Goal: Task Accomplishment & Management: Complete application form

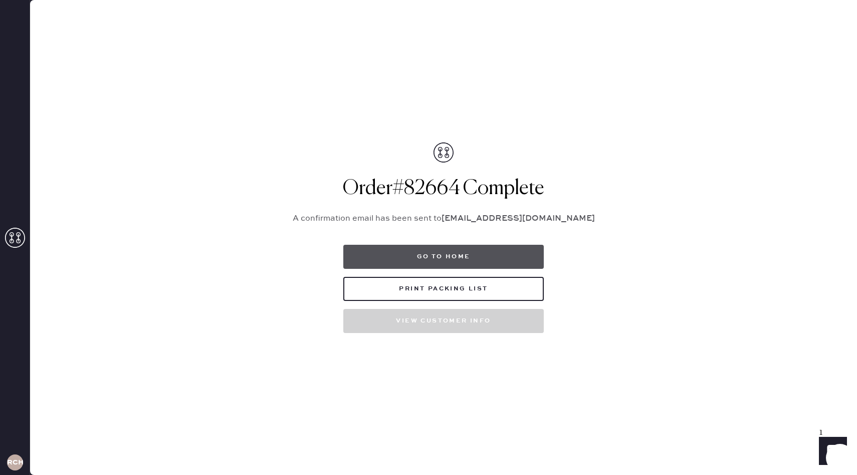
click at [452, 257] on button "Go to home" at bounding box center [443, 257] width 201 height 24
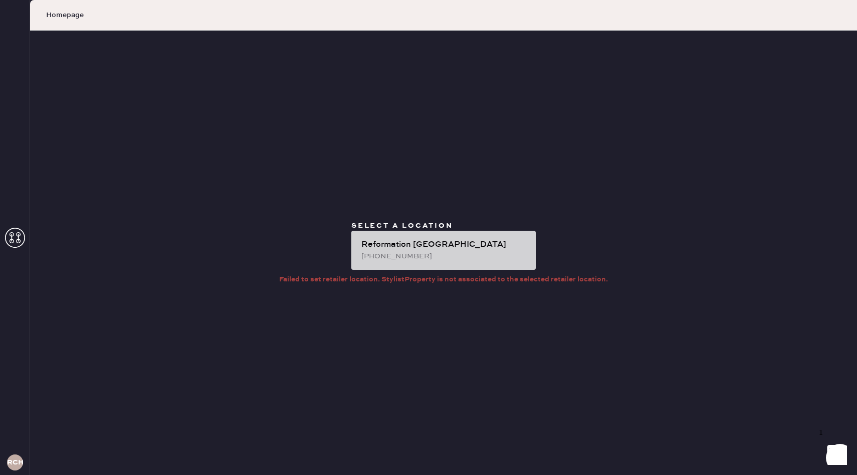
click at [385, 259] on div "[PHONE_NUMBER]" at bounding box center [444, 256] width 166 height 11
click at [409, 259] on div "[PHONE_NUMBER]" at bounding box center [444, 256] width 166 height 11
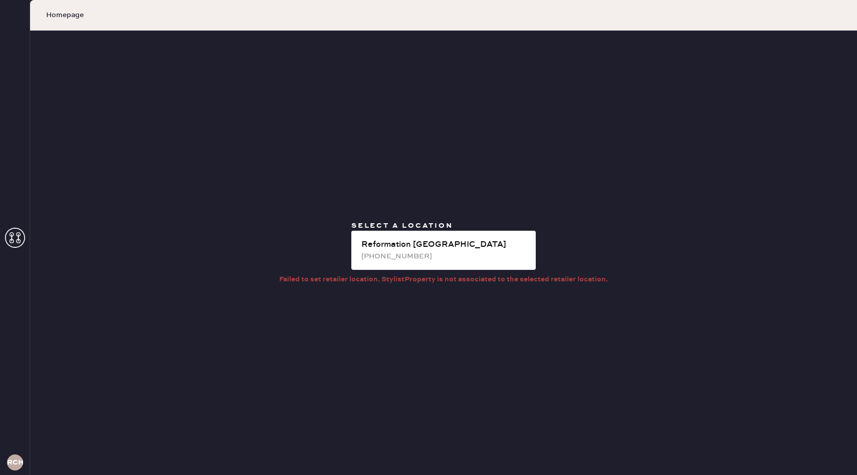
click at [18, 236] on icon at bounding box center [15, 238] width 20 height 20
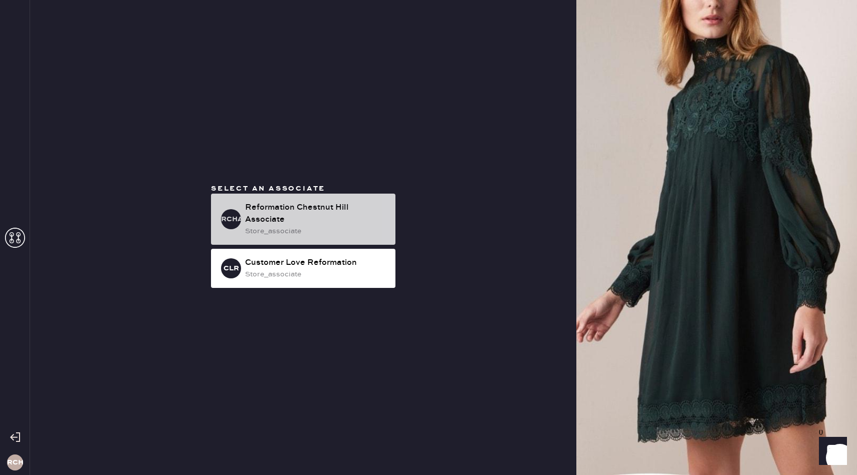
click at [247, 211] on div "Reformation Chestnut Hill Associate" at bounding box center [316, 214] width 142 height 24
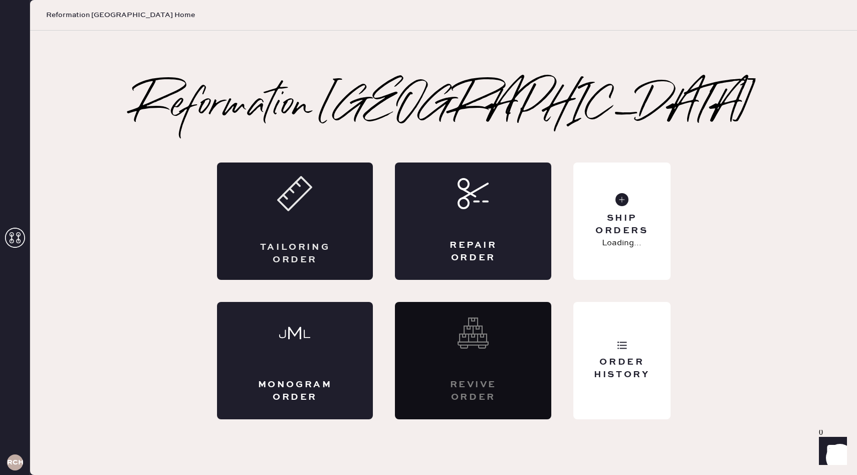
click at [280, 220] on div "Tailoring Order" at bounding box center [295, 220] width 156 height 117
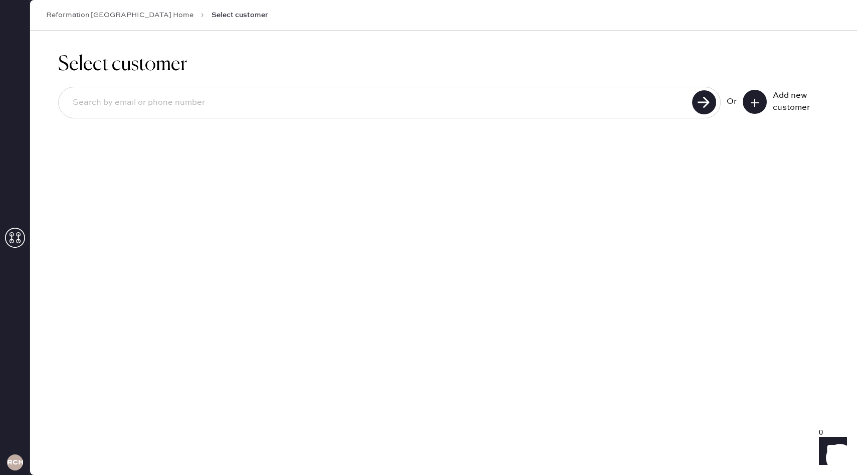
click at [155, 114] on input at bounding box center [377, 102] width 625 height 23
click at [181, 104] on input at bounding box center [377, 102] width 625 height 23
type input "[EMAIL_ADDRESS][DOMAIN_NAME]"
click at [705, 109] on use at bounding box center [704, 102] width 24 height 24
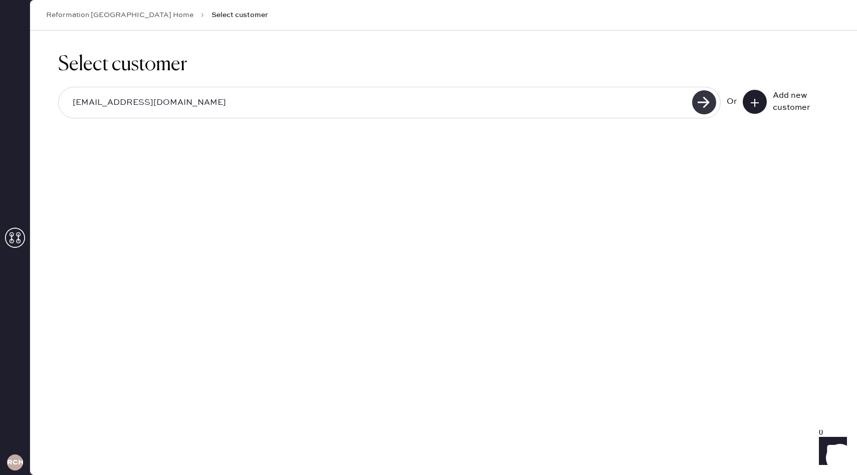
click at [697, 104] on use at bounding box center [704, 102] width 24 height 24
click at [443, 105] on input "[EMAIL_ADDRESS][DOMAIN_NAME]" at bounding box center [377, 102] width 625 height 23
click at [437, 104] on input "[EMAIL_ADDRESS][DOMAIN_NAME]" at bounding box center [377, 102] width 625 height 23
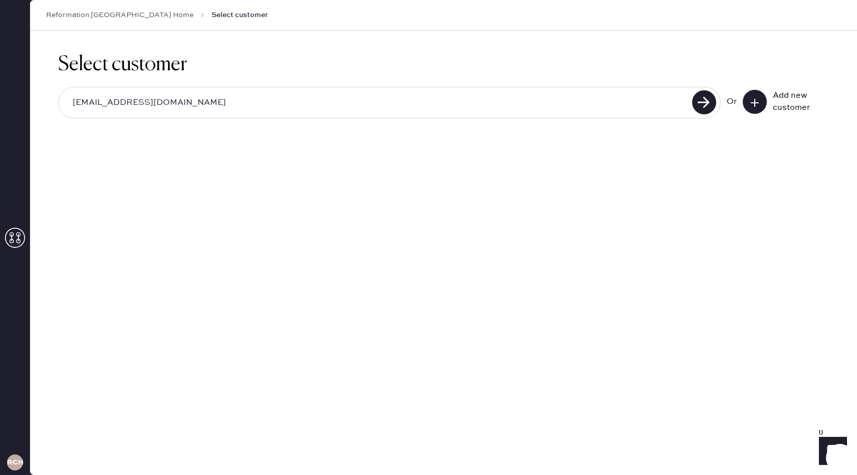
click at [762, 99] on button at bounding box center [755, 102] width 24 height 24
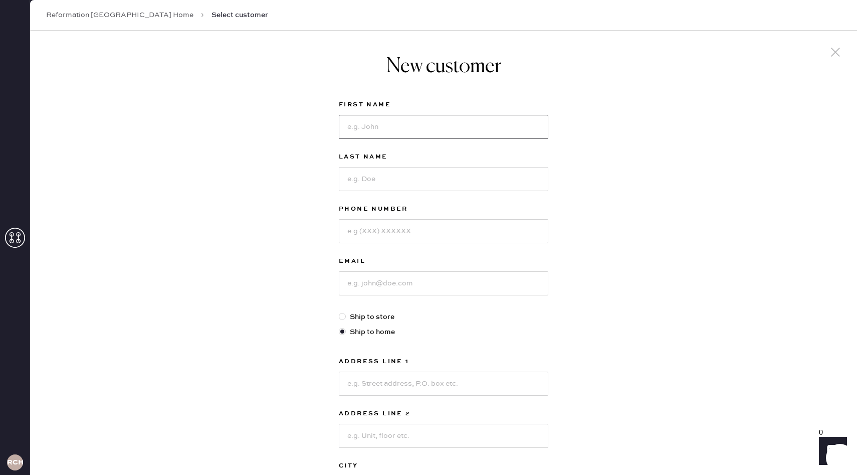
click at [393, 133] on input at bounding box center [444, 127] width 210 height 24
type input "[PERSON_NAME]"
click at [374, 280] on input at bounding box center [444, 283] width 210 height 24
paste input "[EMAIL_ADDRESS][DOMAIN_NAME]"
type input "[EMAIL_ADDRESS][DOMAIN_NAME]"
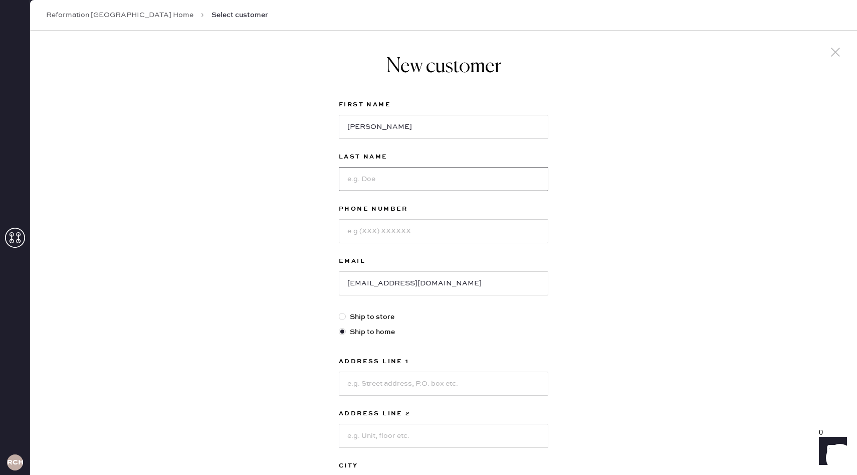
click at [365, 186] on input at bounding box center [444, 179] width 210 height 24
type input "Marqusee"
click at [398, 238] on input at bounding box center [444, 231] width 210 height 24
type input "6174480871"
click at [297, 301] on div "New customer First Name [PERSON_NAME] Last Name [PERSON_NAME] Phone Number [PHO…" at bounding box center [443, 342] width 827 height 622
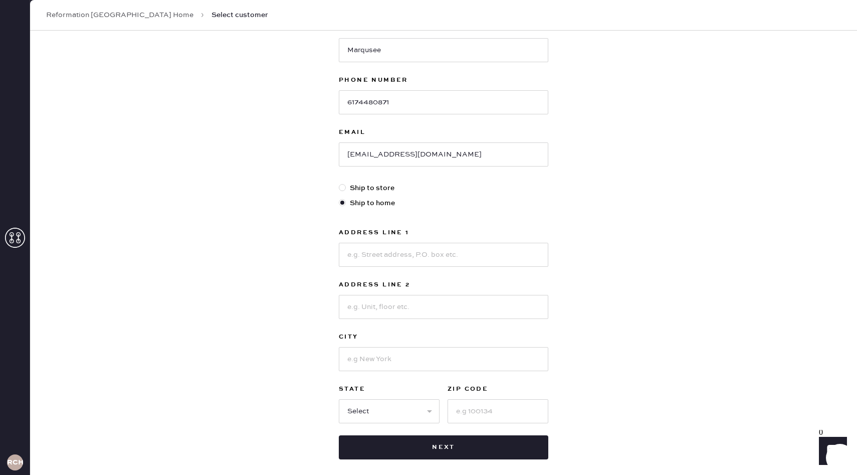
scroll to position [150, 0]
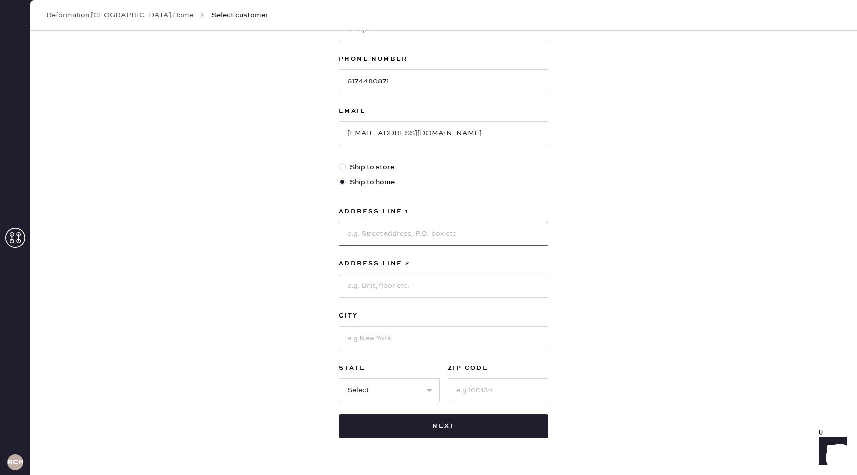
click at [369, 223] on input at bounding box center [444, 234] width 210 height 24
type input "[STREET_ADDRESS][PERSON_NAME]"
click at [351, 334] on input at bounding box center [444, 338] width 210 height 24
type input "[PERSON_NAME]"
click at [390, 387] on select "Select AK AL AR AZ CA CO CT [GEOGRAPHIC_DATA] DE FL [GEOGRAPHIC_DATA] HI [GEOGR…" at bounding box center [389, 390] width 101 height 24
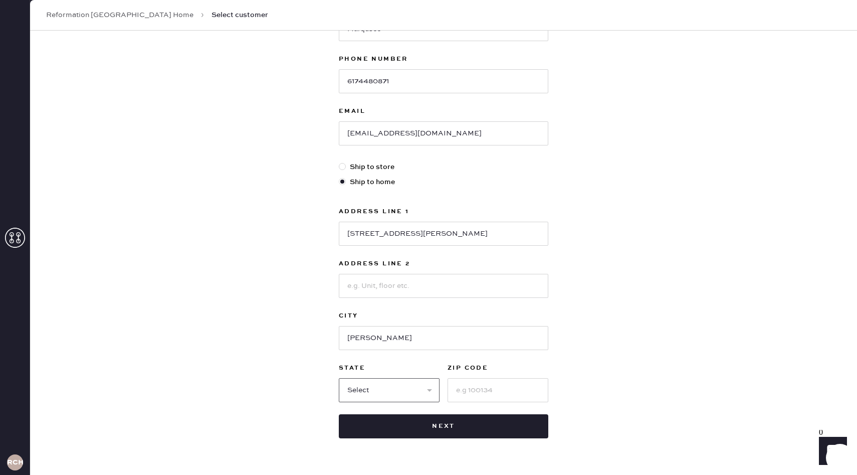
select select "MA"
click at [339, 378] on select "Select AK AL AR AZ CA CO CT [GEOGRAPHIC_DATA] DE FL [GEOGRAPHIC_DATA] HI [GEOGR…" at bounding box center [389, 390] width 101 height 24
click at [480, 390] on input at bounding box center [498, 390] width 101 height 24
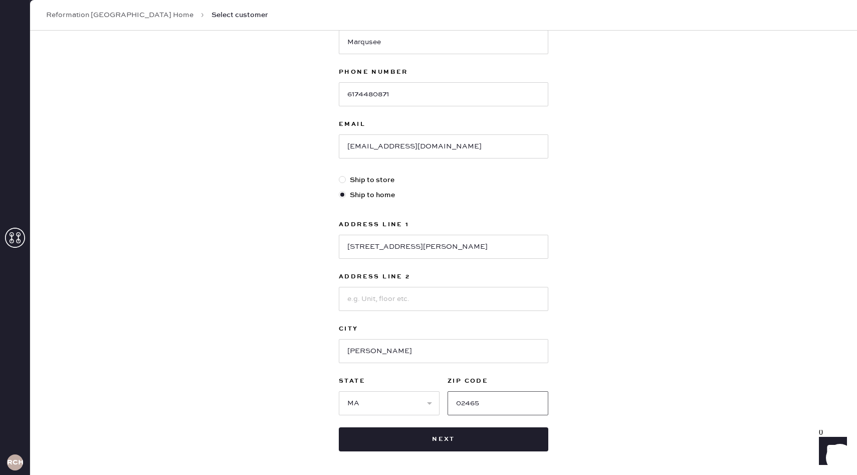
scroll to position [134, 0]
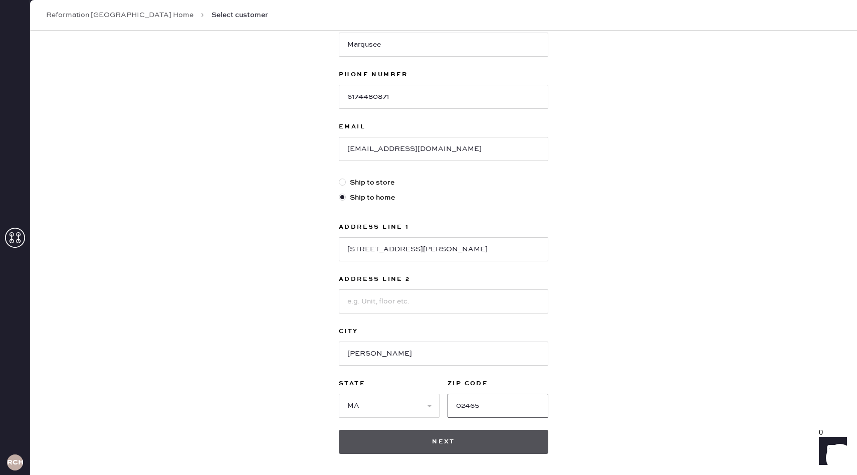
type input "02465"
click at [427, 436] on button "Next" at bounding box center [444, 442] width 210 height 24
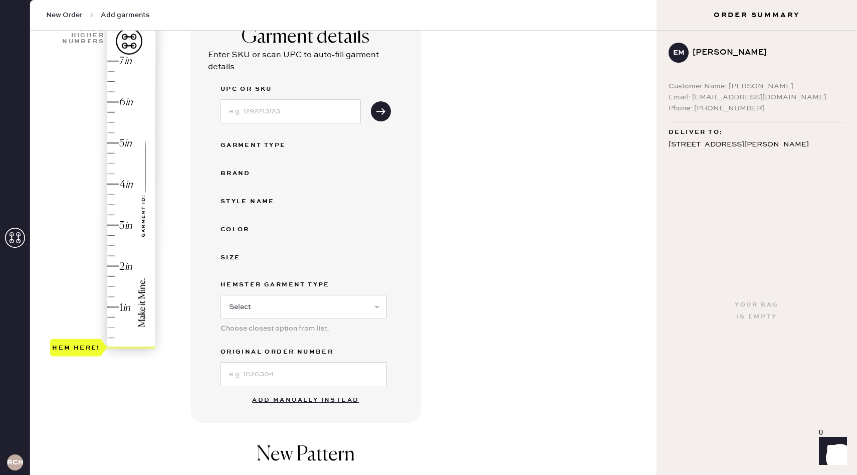
scroll to position [88, 0]
click at [295, 397] on button "Add manually instead" at bounding box center [305, 399] width 119 height 20
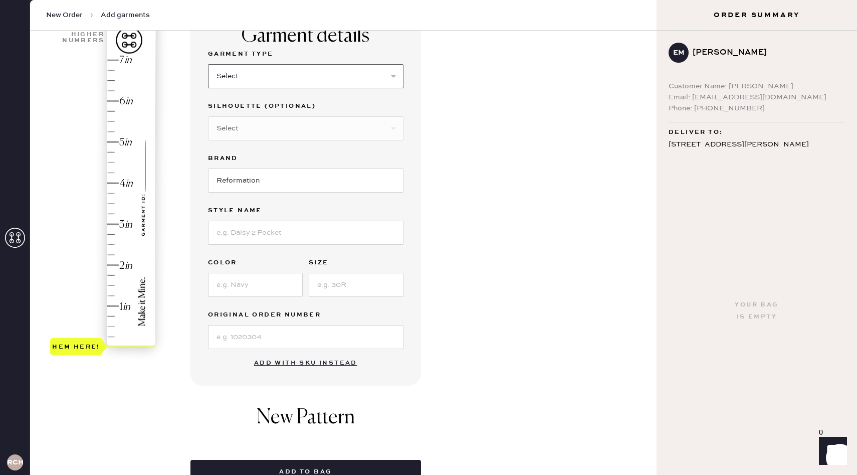
click at [243, 80] on select "Select Basic Skirt Jeans Leggings Pants Shorts Basic Sleeved Dress Basic Sleeve…" at bounding box center [306, 76] width 196 height 24
select select "4"
click at [208, 64] on select "Select Basic Skirt Jeans Leggings Pants Shorts Basic Sleeved Dress Basic Sleeve…" at bounding box center [306, 76] width 196 height 24
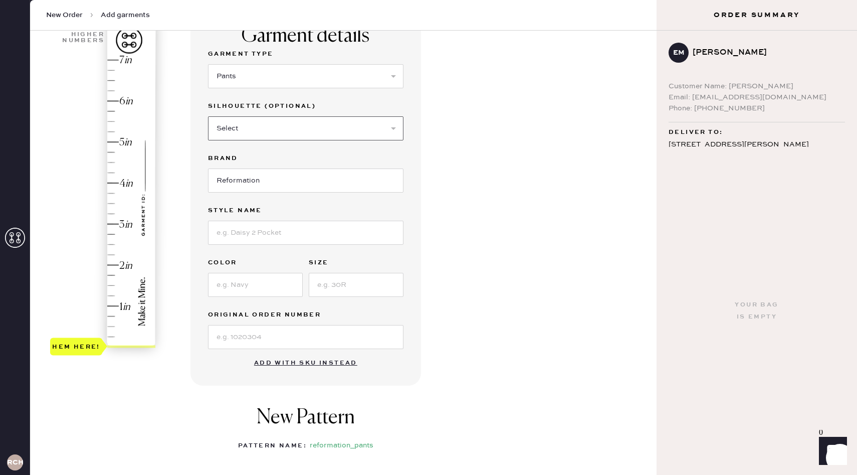
click at [262, 135] on select "Select Joggers Shorts Cropped Flare Boot Cut Straight Skinny Other" at bounding box center [306, 128] width 196 height 24
select select "12"
click at [208, 116] on select "Select Joggers Shorts Cropped Flare Boot Cut Straight Skinny Other" at bounding box center [306, 128] width 196 height 24
click at [259, 183] on input "Reformation" at bounding box center [306, 180] width 196 height 24
click at [244, 232] on input at bounding box center [306, 233] width 196 height 24
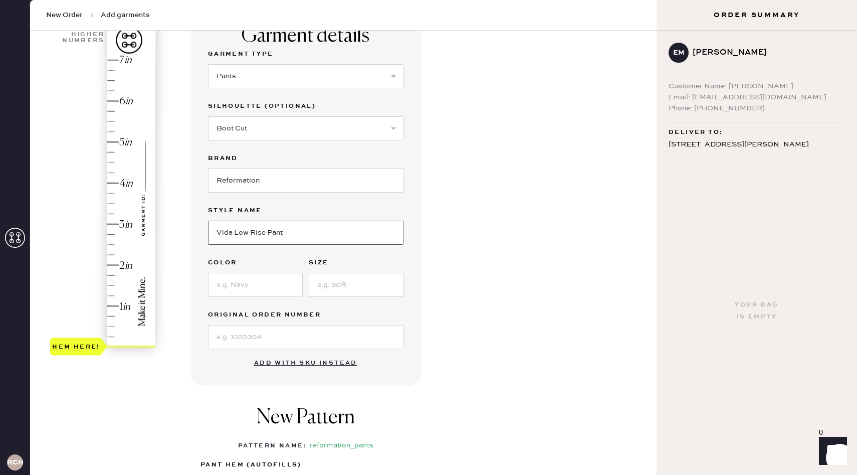
type input "Vida Low Rise Pant"
click at [238, 288] on input at bounding box center [255, 285] width 95 height 24
type input "Navy Red Stripe"
click at [335, 284] on input at bounding box center [356, 285] width 95 height 24
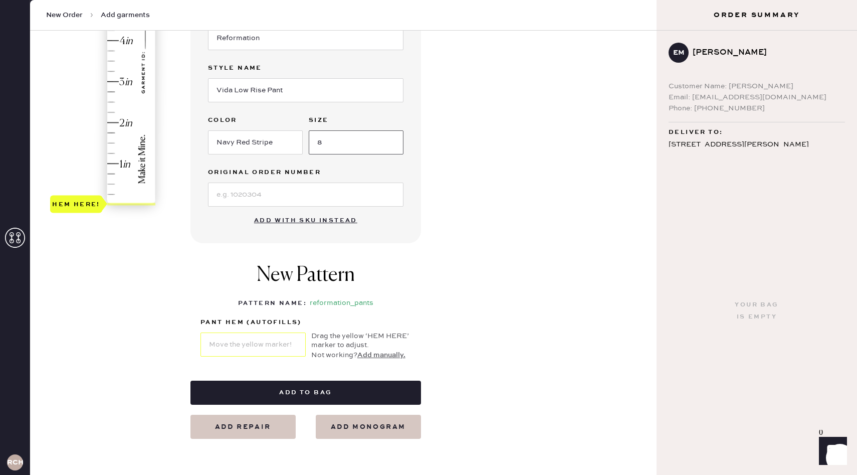
scroll to position [206, 0]
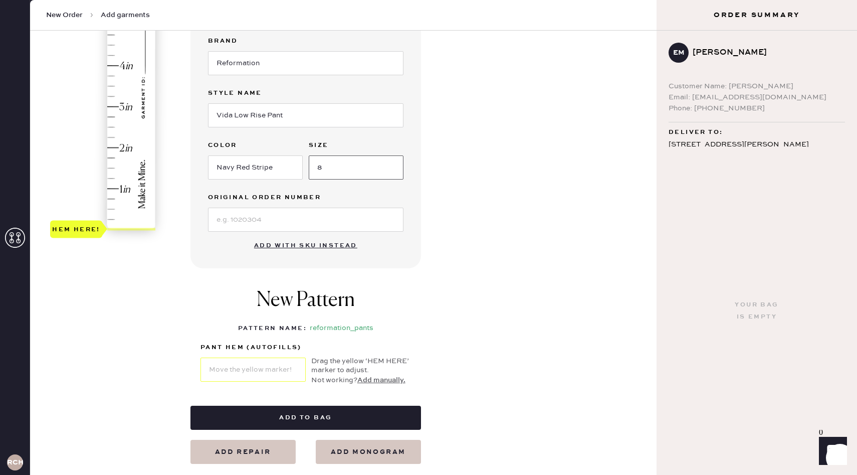
type input "8"
type input "1"
drag, startPoint x: 76, startPoint y: 225, endPoint x: 82, endPoint y: 185, distance: 40.0
click at [82, 185] on div "Hem here!" at bounding box center [76, 188] width 48 height 12
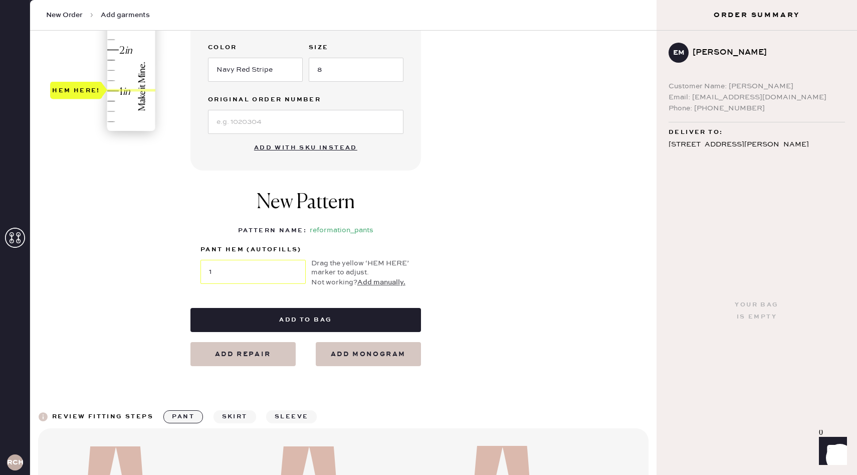
scroll to position [304, 0]
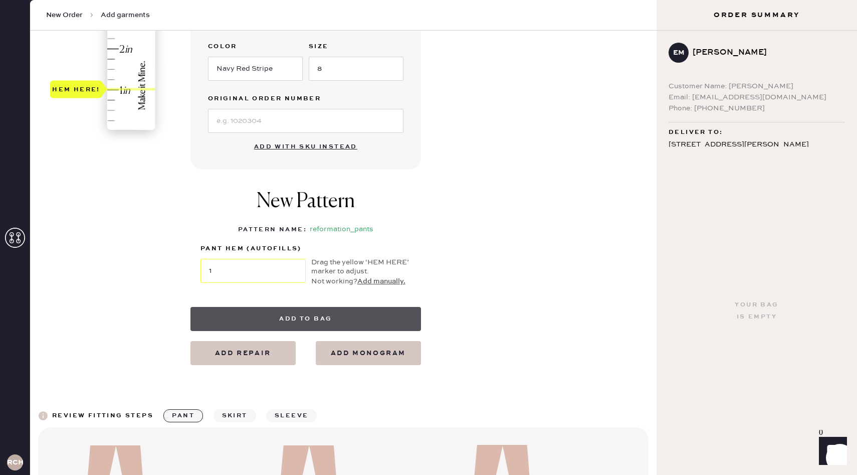
click at [237, 326] on button "Add to bag" at bounding box center [305, 319] width 231 height 24
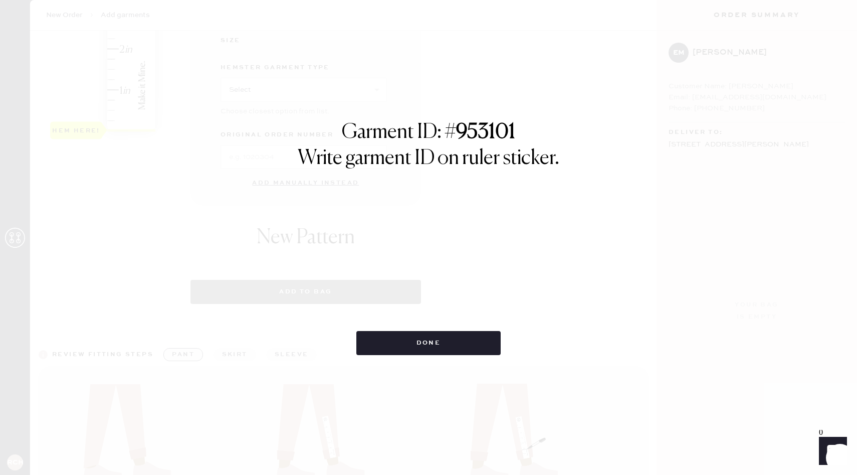
select select "4"
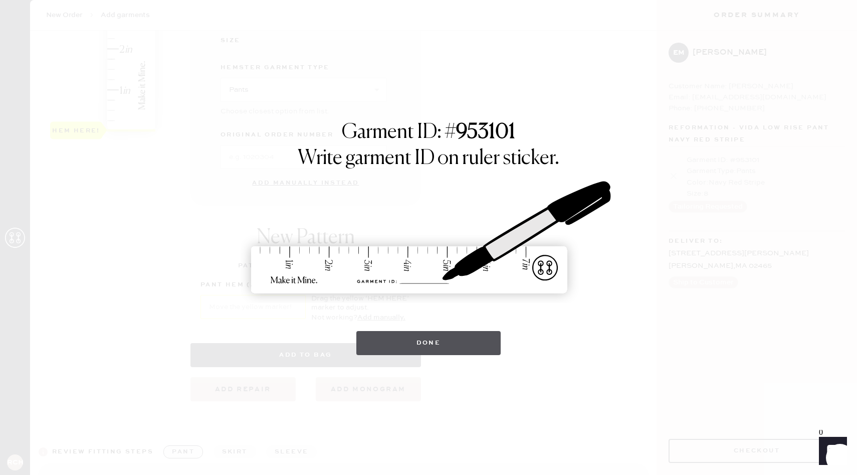
click at [442, 352] on button "Done" at bounding box center [428, 343] width 145 height 24
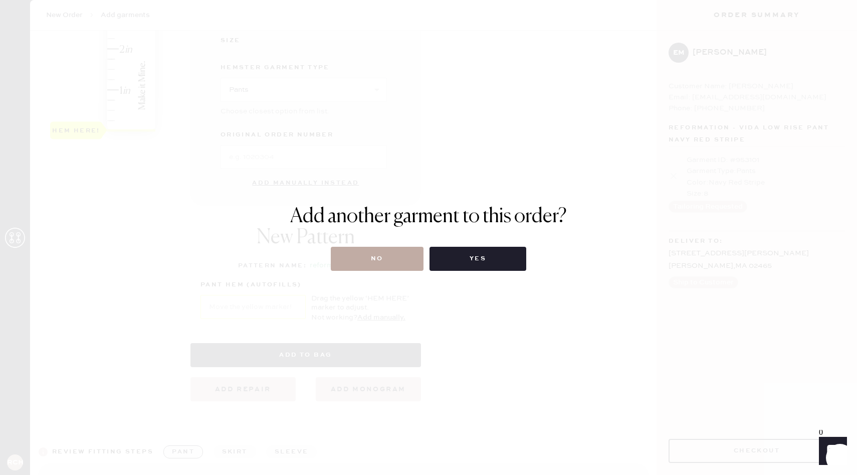
click at [374, 263] on button "No" at bounding box center [377, 259] width 93 height 24
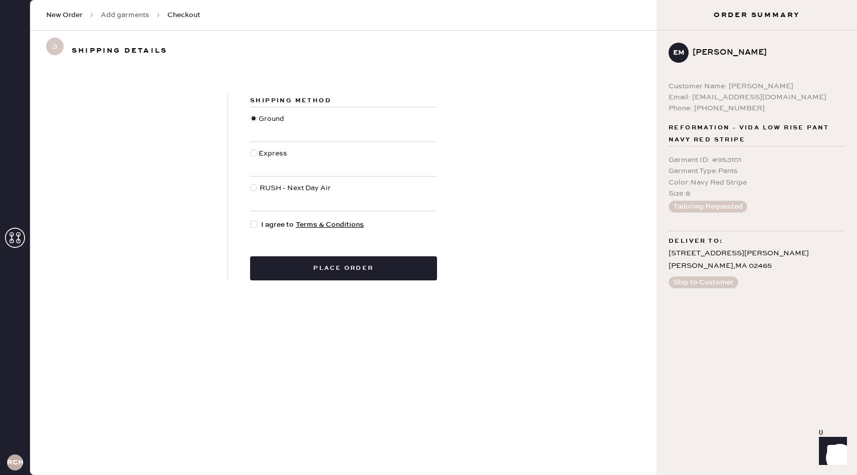
click at [255, 226] on div at bounding box center [253, 224] width 7 height 7
click at [251, 220] on input "I agree to Terms & Conditions" at bounding box center [250, 219] width 1 height 1
checkbox input "true"
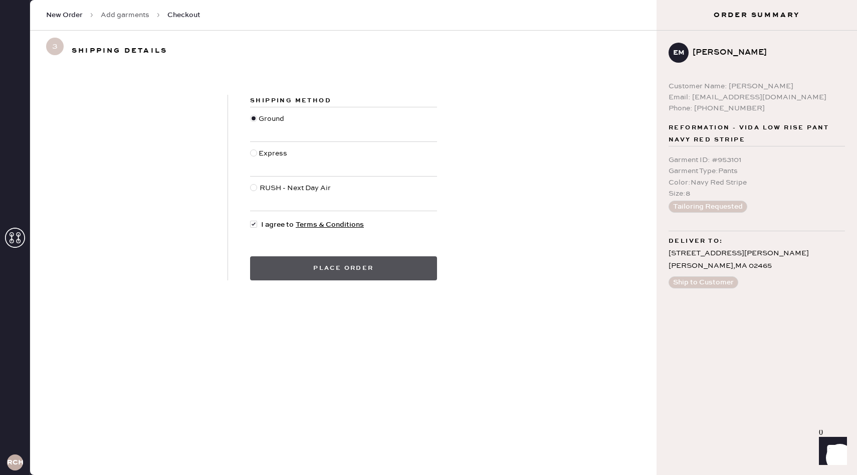
click at [291, 273] on button "Place order" at bounding box center [343, 268] width 187 height 24
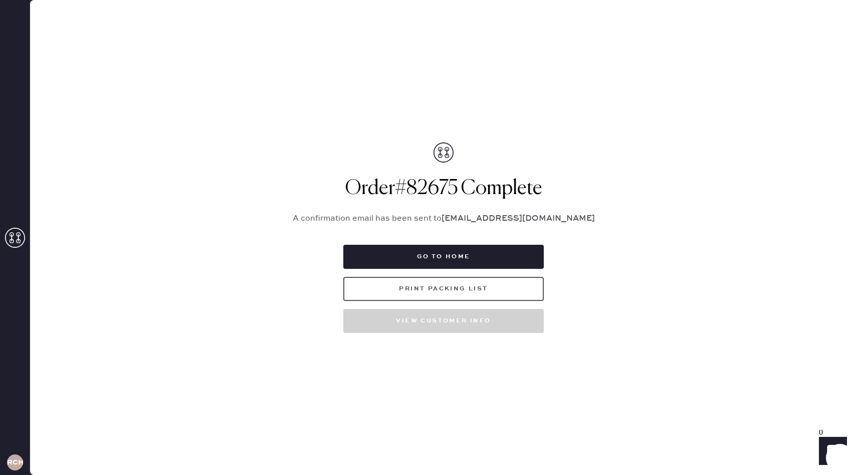
click at [388, 296] on button "Print Packing List" at bounding box center [443, 289] width 201 height 24
